Goal: Communication & Community: Connect with others

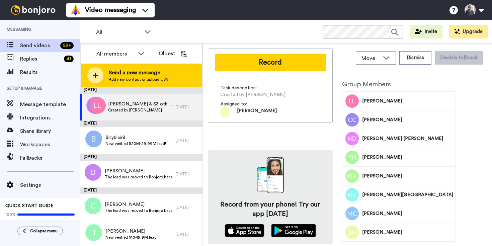
click at [160, 80] on span "Add new contact or upload CSV" at bounding box center [139, 79] width 60 height 5
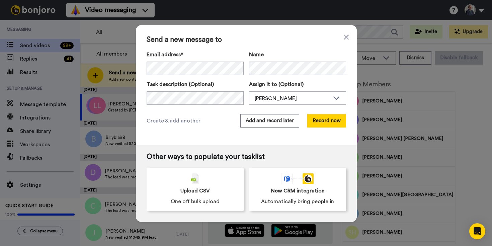
click at [204, 76] on div "Email address* Name Task description (Optional) Assign it to (Optional) [PERSON…" at bounding box center [245, 77] width 199 height 54
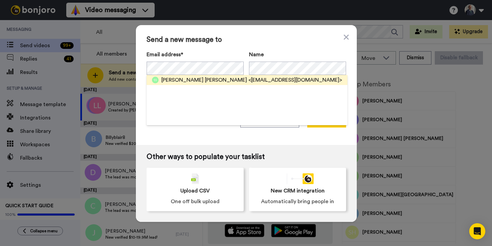
click at [202, 80] on span "[PERSON_NAME] [PERSON_NAME]" at bounding box center [204, 80] width 86 height 8
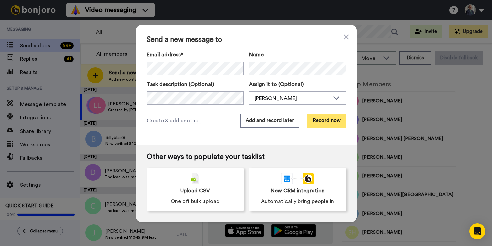
click at [331, 120] on button "Record now" at bounding box center [326, 120] width 39 height 13
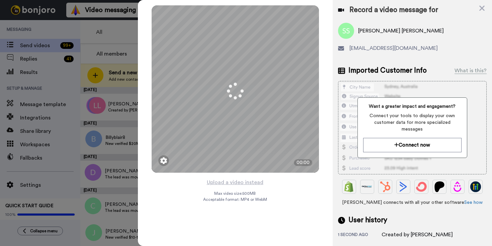
click at [242, 182] on button "Upload a video instead" at bounding box center [235, 182] width 61 height 9
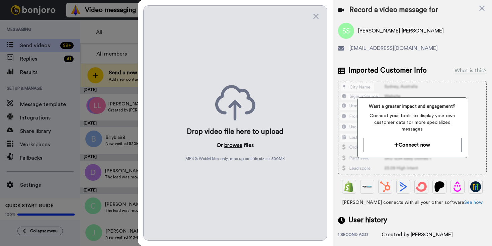
click at [236, 145] on button "browse" at bounding box center [233, 145] width 18 height 8
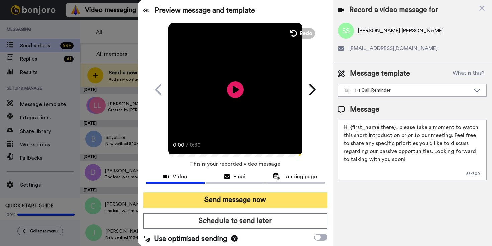
click at [267, 200] on button "Send message now" at bounding box center [235, 199] width 184 height 15
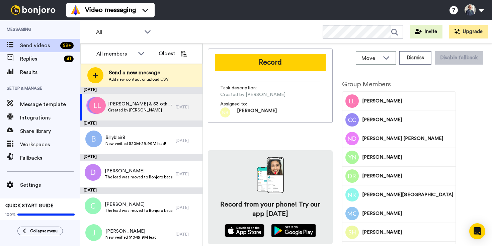
click at [226, 25] on div "All WORKSPACES View all All Default Task List Other Turnkey 1-1 Call Booked Oth…" at bounding box center [285, 31] width 411 height 23
